Goal: Information Seeking & Learning: Learn about a topic

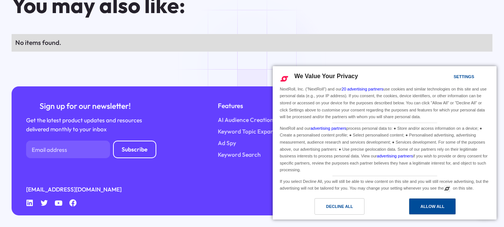
click at [440, 203] on div "Allow All" at bounding box center [433, 206] width 24 height 8
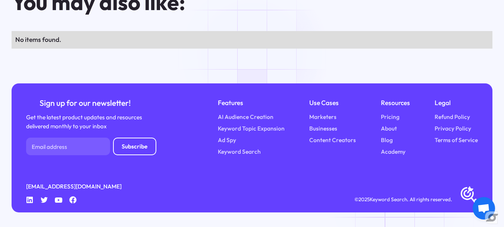
scroll to position [5212, 0]
drag, startPoint x: 408, startPoint y: 199, endPoint x: 370, endPoint y: 192, distance: 38.1
click at [370, 192] on div "info@keywordsearch.com Linkedin Twitter Youtube Facebook © 2025 Keyword Search.…" at bounding box center [252, 193] width 453 height 22
copy div "Keyword Search"
